Goal: Task Accomplishment & Management: Use online tool/utility

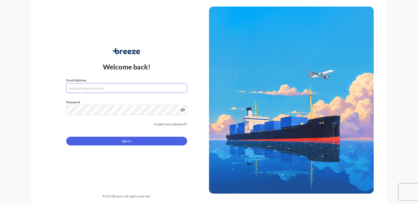
click at [152, 89] on input "Email Address" at bounding box center [126, 88] width 121 height 10
type input "[PERSON_NAME][EMAIL_ADDRESS][DOMAIN_NAME]"
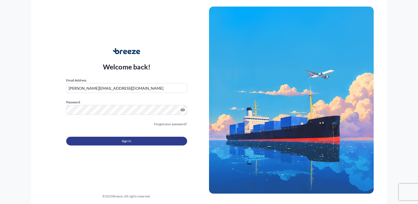
click at [122, 139] on span "Sign In" at bounding box center [127, 140] width 10 height 5
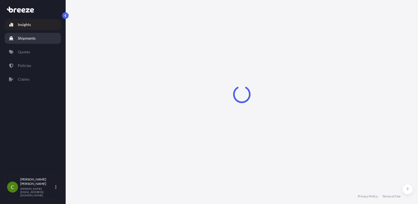
click at [46, 35] on link "Shipments" at bounding box center [33, 38] width 56 height 11
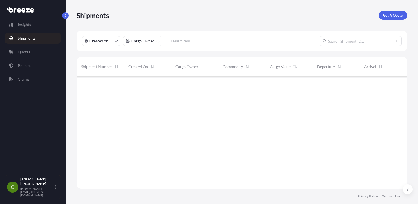
scroll to position [128, 326]
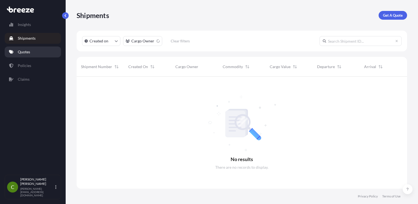
click at [48, 48] on link "Quotes" at bounding box center [33, 52] width 56 height 11
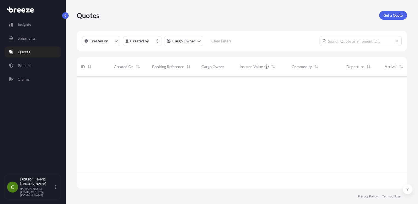
scroll to position [111, 326]
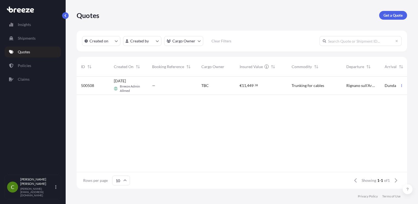
click at [127, 88] on span "Breeze Admin Allmed" at bounding box center [132, 88] width 24 height 9
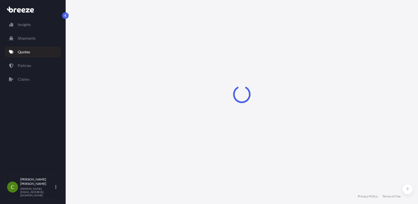
select select "Road"
select select "1"
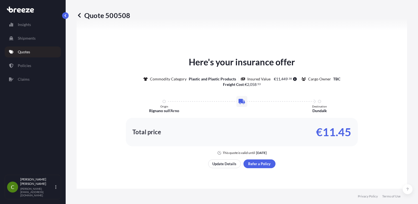
scroll to position [206, 0]
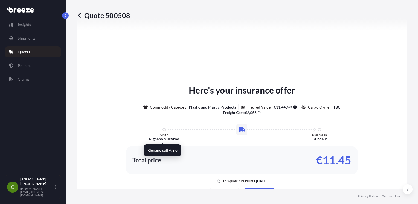
click at [168, 137] on p "Rignano sull'Arno" at bounding box center [164, 138] width 30 height 5
click at [239, 129] on icon at bounding box center [242, 129] width 7 height 5
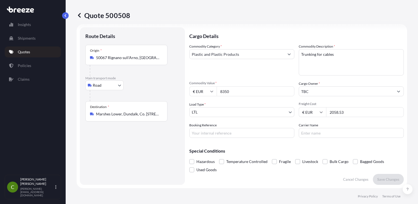
scroll to position [7, 0]
